Goal: Use online tool/utility: Utilize a website feature to perform a specific function

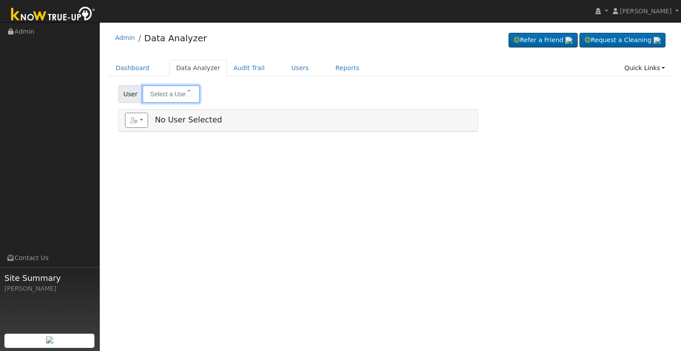
type input "[PERSON_NAME]"
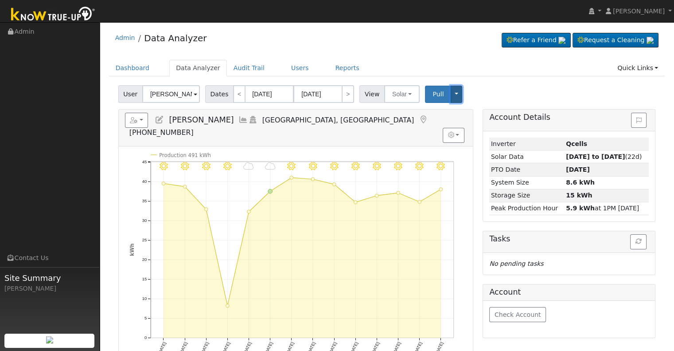
click at [451, 92] on button "Toggle Dropdown" at bounding box center [457, 94] width 12 height 17
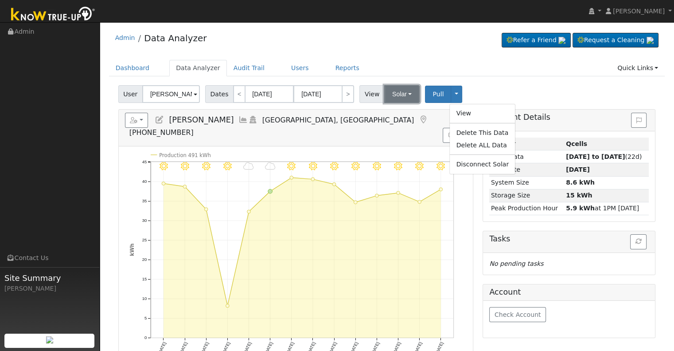
click at [403, 94] on button "Solar" at bounding box center [401, 94] width 35 height 18
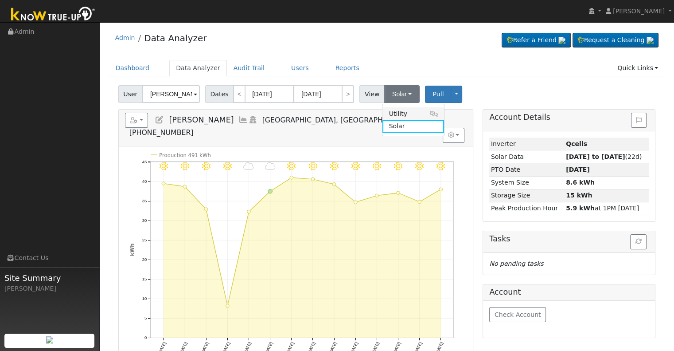
click at [401, 113] on link "Utility" at bounding box center [414, 113] width 62 height 12
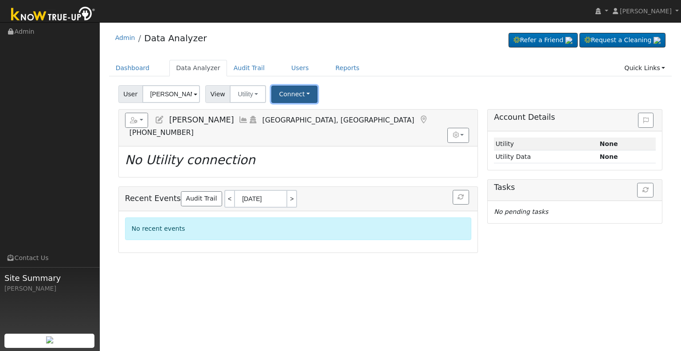
click at [300, 92] on button "Connect" at bounding box center [294, 94] width 46 height 17
click at [297, 111] on link "Select a Provider" at bounding box center [306, 113] width 69 height 12
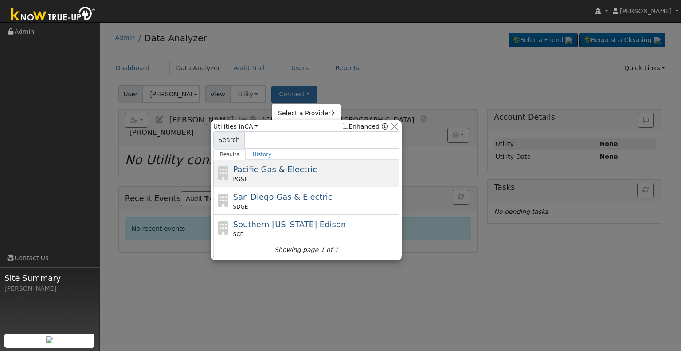
click at [261, 168] on span "Pacific Gas & Electric" at bounding box center [275, 168] width 84 height 9
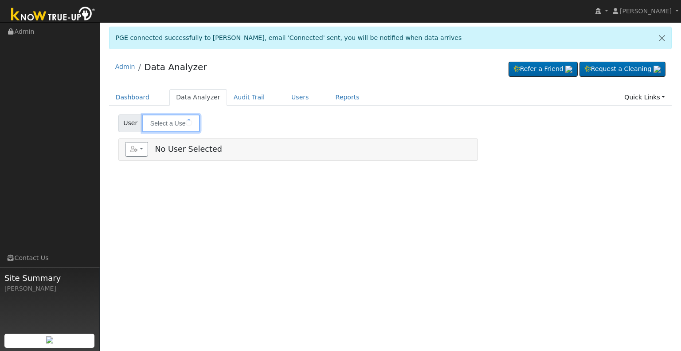
type input "[PERSON_NAME]"
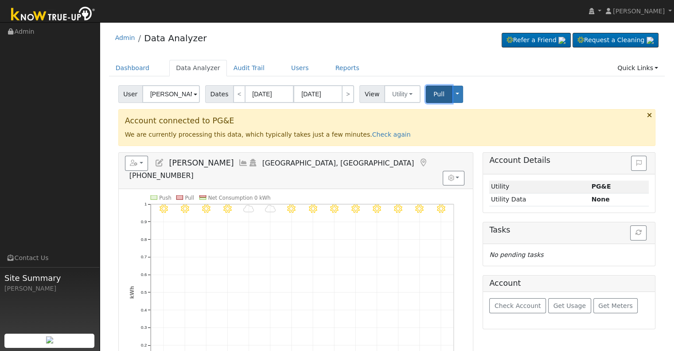
click at [435, 94] on span "Pull" at bounding box center [439, 93] width 11 height 7
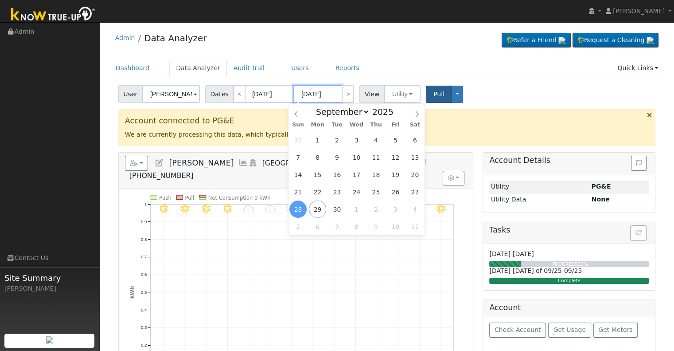
click at [311, 93] on input "[DATE]" at bounding box center [318, 94] width 49 height 18
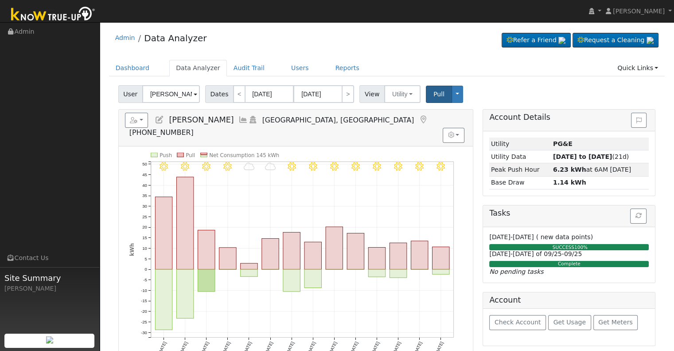
click at [448, 49] on div "Admin Data Analyzer Refer a Friend Request a Cleaning" at bounding box center [387, 40] width 556 height 27
click at [239, 116] on icon at bounding box center [244, 120] width 10 height 8
click at [239, 119] on icon at bounding box center [244, 120] width 10 height 8
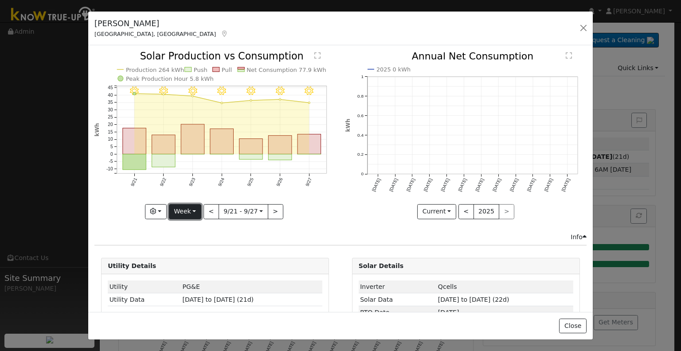
click at [186, 209] on button "Week" at bounding box center [185, 211] width 32 height 15
click at [112, 206] on icon "9/27 - Clear 9/26 - Clear 9/25 - Clear 9/24 - Clear 9/23 - Clear 9/22 - Clear 9…" at bounding box center [214, 134] width 241 height 166
click at [211, 208] on button "<" at bounding box center [212, 211] width 16 height 15
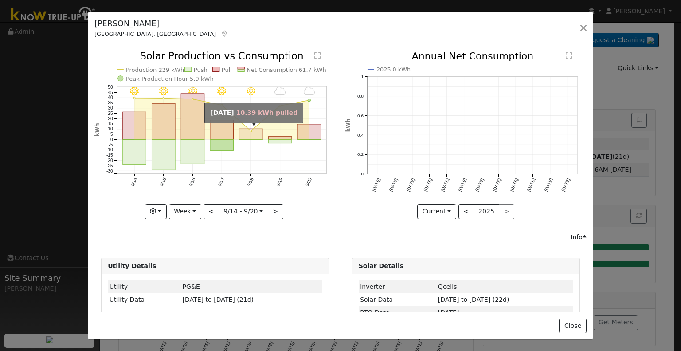
click at [248, 131] on rect "onclick=""" at bounding box center [250, 134] width 23 height 11
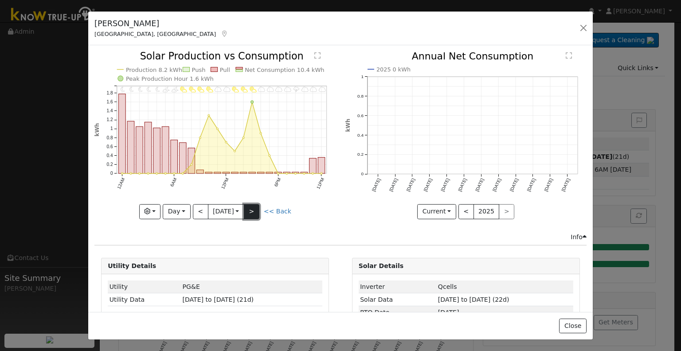
click at [253, 205] on button ">" at bounding box center [252, 211] width 16 height 15
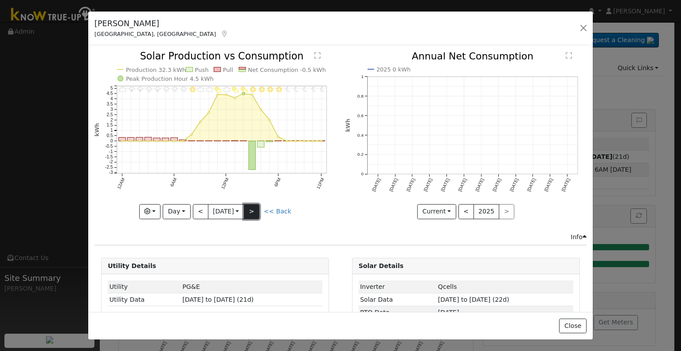
click at [253, 205] on button ">" at bounding box center [252, 211] width 16 height 15
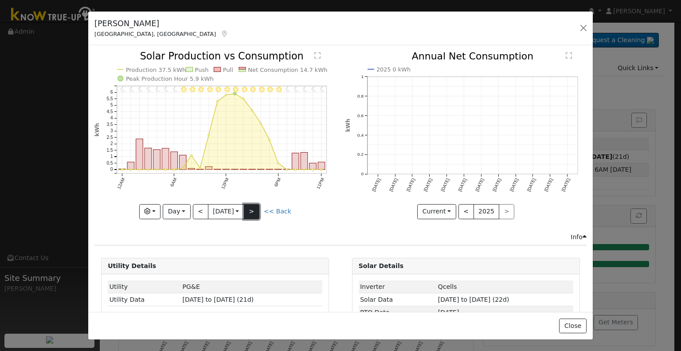
click at [252, 207] on button ">" at bounding box center [252, 211] width 16 height 15
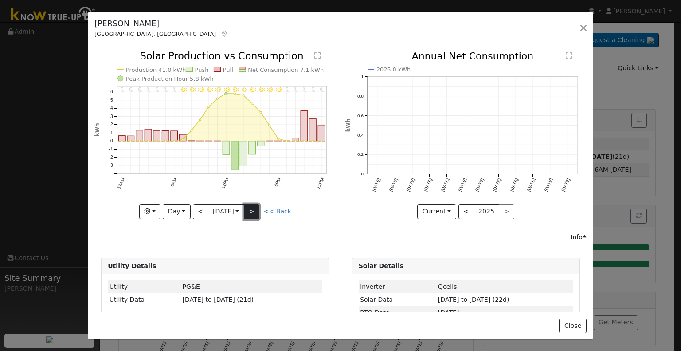
click at [252, 207] on button ">" at bounding box center [252, 211] width 16 height 15
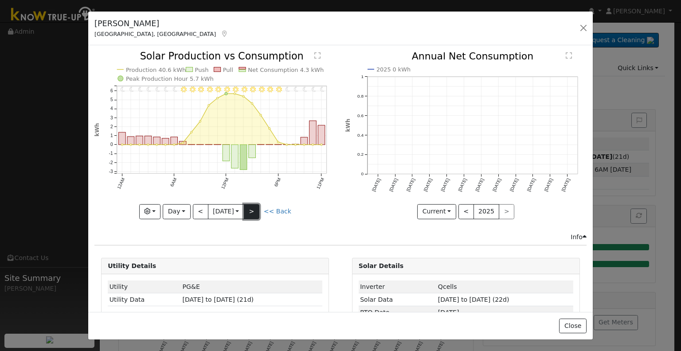
click at [252, 207] on button ">" at bounding box center [252, 211] width 16 height 15
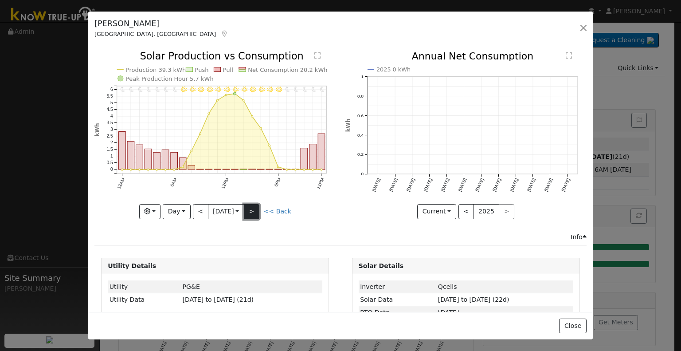
click at [252, 207] on button ">" at bounding box center [252, 211] width 16 height 15
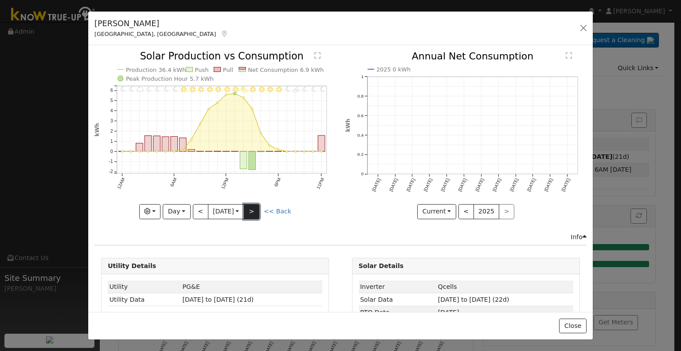
click at [252, 207] on button ">" at bounding box center [252, 211] width 16 height 15
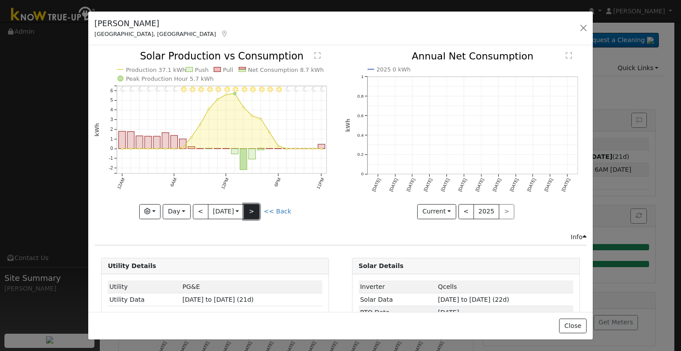
click at [252, 207] on button ">" at bounding box center [252, 211] width 16 height 15
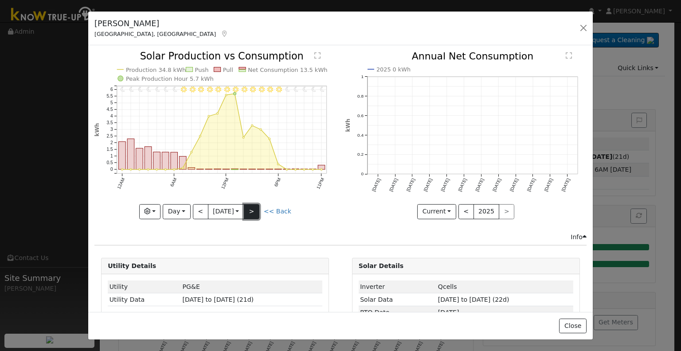
click at [252, 207] on button ">" at bounding box center [252, 211] width 16 height 15
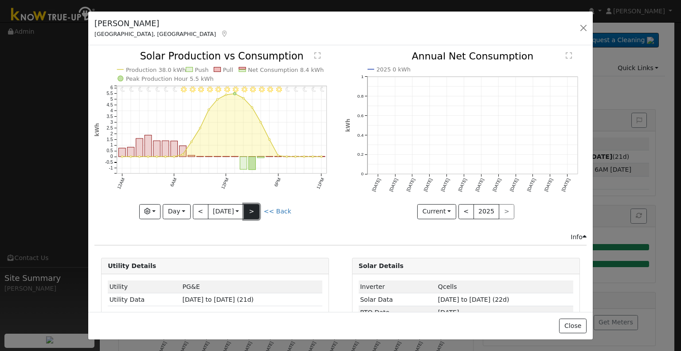
click at [252, 207] on button ">" at bounding box center [252, 211] width 16 height 15
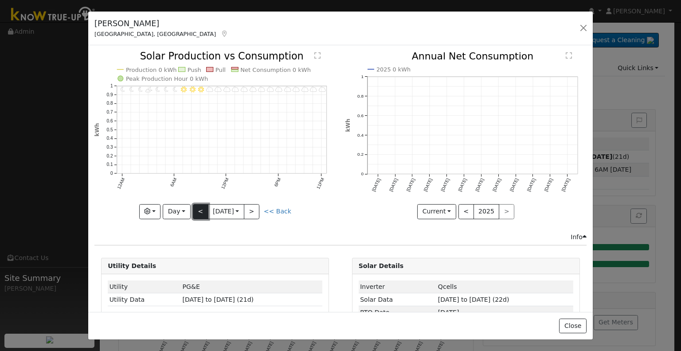
click at [194, 211] on button "<" at bounding box center [201, 211] width 16 height 15
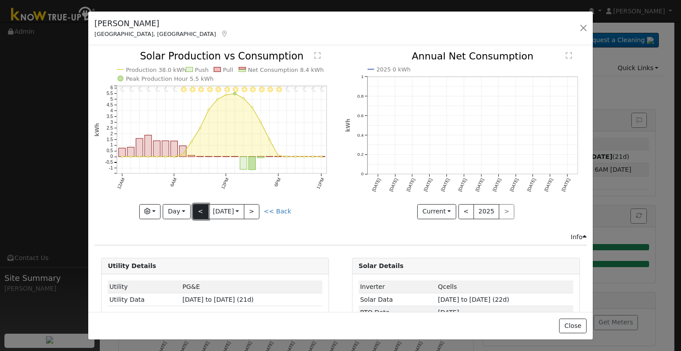
click at [196, 210] on button "<" at bounding box center [201, 211] width 16 height 15
type input "2025-09-27"
